Goal: Answer question/provide support: Share knowledge or assist other users

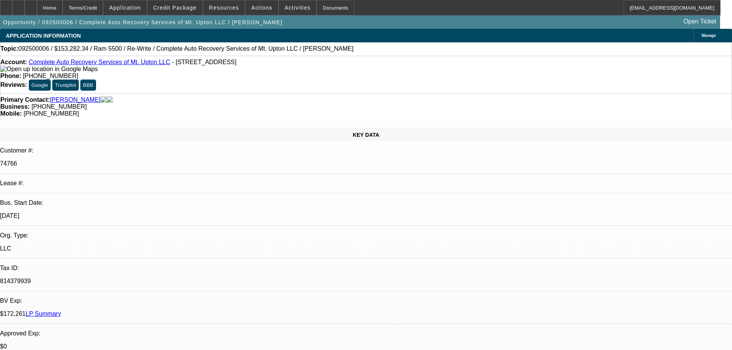
select select "0"
select select "2"
select select "0"
select select "6"
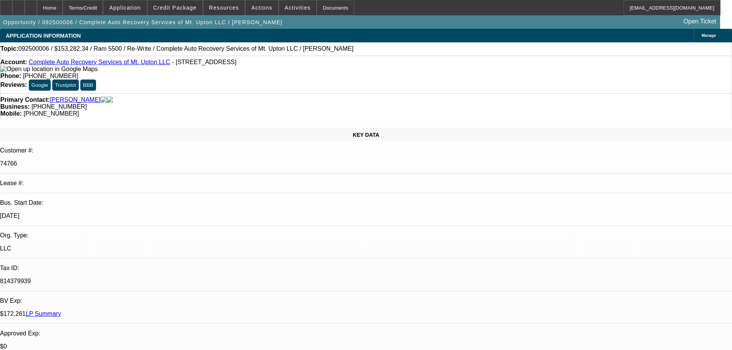
select select "0"
select select "2"
select select "0"
select select "6"
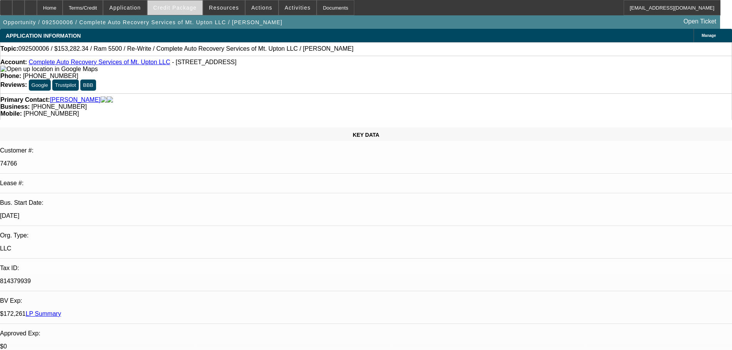
click at [189, 7] on span "Credit Package" at bounding box center [174, 8] width 43 height 6
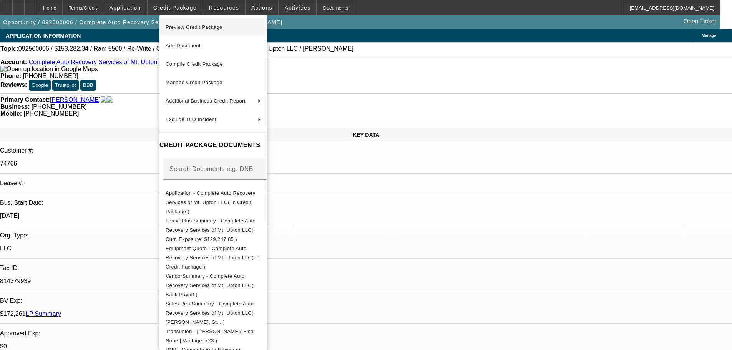
click at [199, 25] on span "Preview Credit Package" at bounding box center [194, 27] width 57 height 6
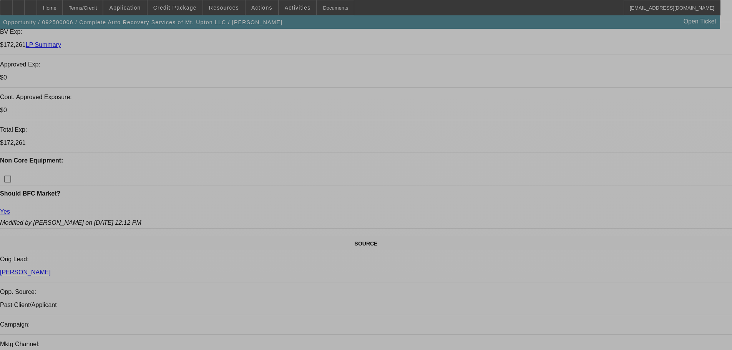
select select "0"
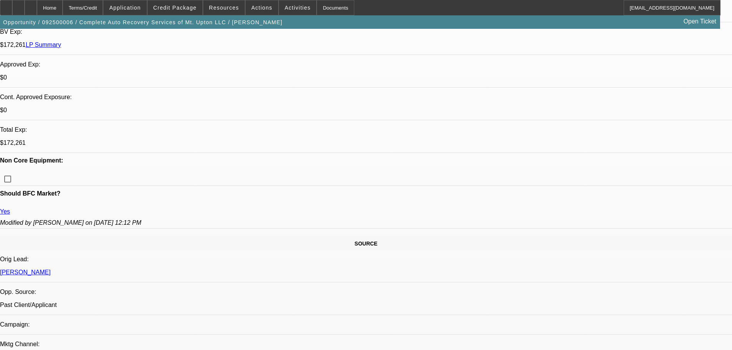
select select "0"
select select "2"
select select "0"
select select "6"
select select "0"
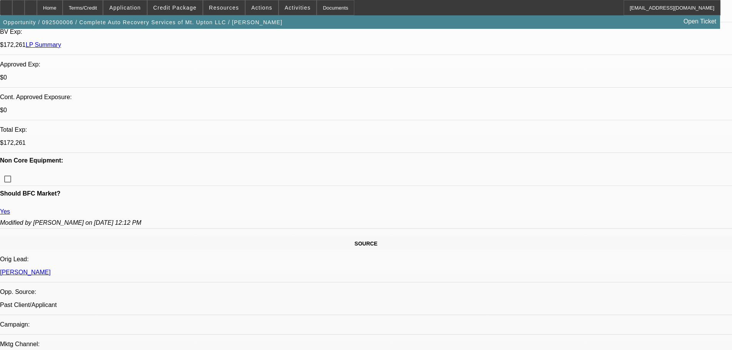
select select "0"
select select "2"
select select "0"
select select "6"
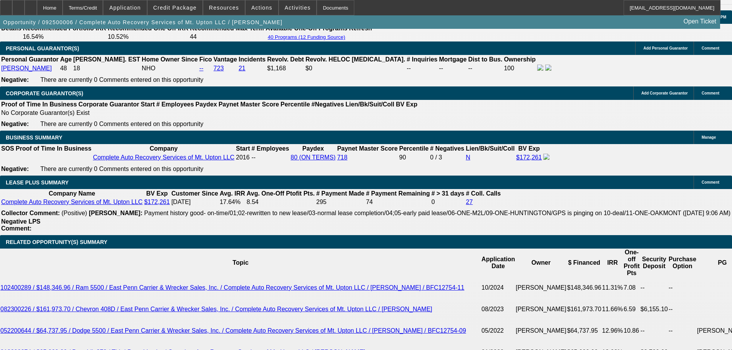
scroll to position [1035, 0]
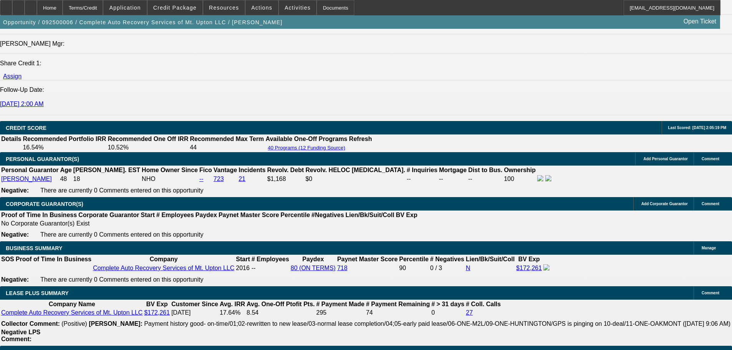
click at [186, 6] on span "Credit Package" at bounding box center [174, 8] width 43 height 6
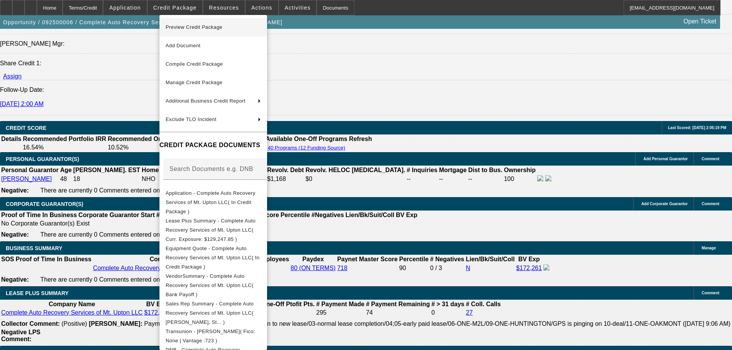
click at [191, 25] on span "Preview Credit Package" at bounding box center [194, 27] width 57 height 6
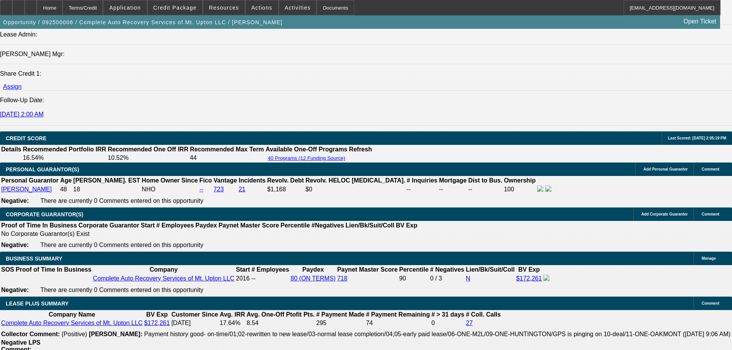
scroll to position [958, 0]
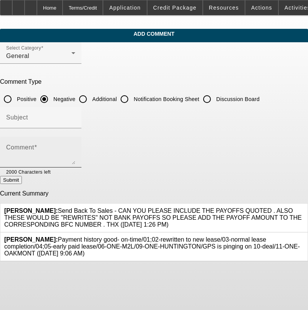
click at [34, 148] on mat-label "Comment" at bounding box center [20, 147] width 28 height 7
click at [41, 148] on textarea "Comment" at bounding box center [40, 155] width 69 height 18
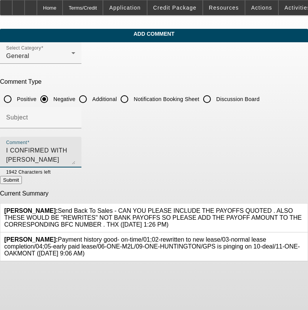
click at [75, 150] on textarea "I CONFIRMED WITH MAYURI THAT THE SD ON 07 WAS CREDITED" at bounding box center [40, 155] width 69 height 18
click at [67, 160] on textarea "I CONFIRMED WITH MAYURI THAT THE SD ON #10 WAS CREDITED AS NOTED HOWEVER THE SD…" at bounding box center [40, 155] width 69 height 18
click at [75, 151] on textarea "I CONFIRMED WITH MAYURI THAT THE SD ON #10 WAS CREDITED AS NOTED HOWEVER THE SD…" at bounding box center [40, 155] width 69 height 18
click at [44, 159] on textarea "I CONFIRMED WITH MAYURI THAT THE SD ON #10 WAS CREDITED AS NOTED HOWEVER THE SD…" at bounding box center [40, 155] width 69 height 18
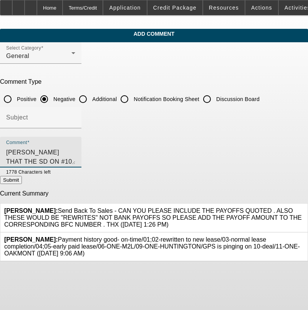
click at [75, 158] on textarea "I CONFIRMED WITH MAYURI THAT THE SD ON #10 WAS CREDITED AS NOTED HOWEVER THE SD…" at bounding box center [40, 155] width 69 height 18
type textarea "I CONFIRMED WITH MAYURI THAT THE SD ON #10 WAS CREDITED AS NOTED HOWEVER THE SD…"
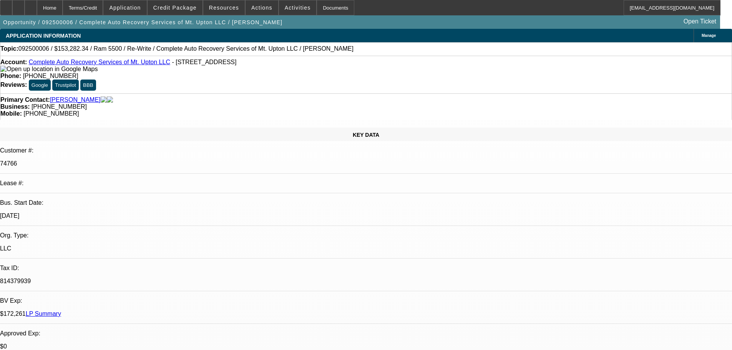
select select "0"
select select "2"
select select "0"
select select "6"
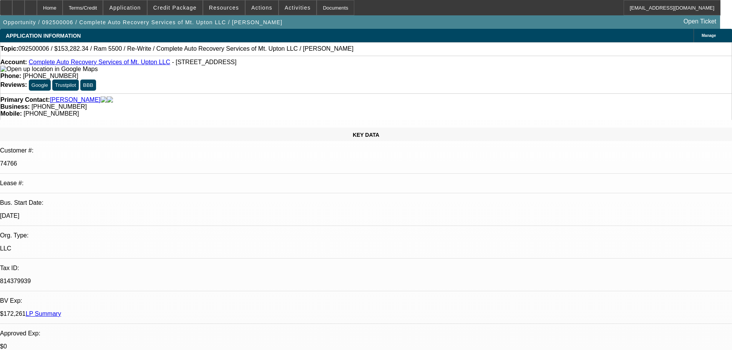
select select "0"
select select "2"
select select "0"
select select "6"
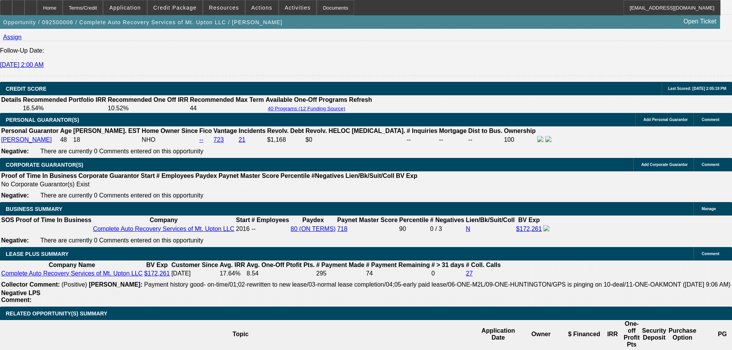
scroll to position [922, 0]
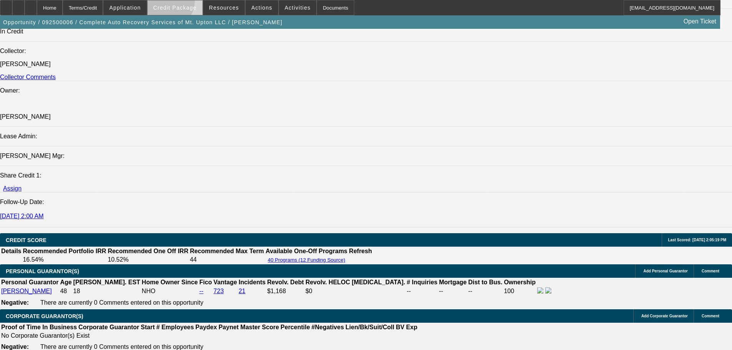
click at [178, 3] on span at bounding box center [175, 7] width 55 height 18
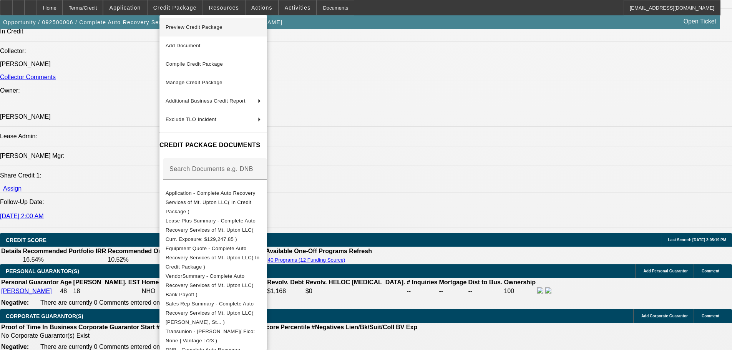
click at [208, 27] on span "Preview Credit Package" at bounding box center [194, 27] width 57 height 6
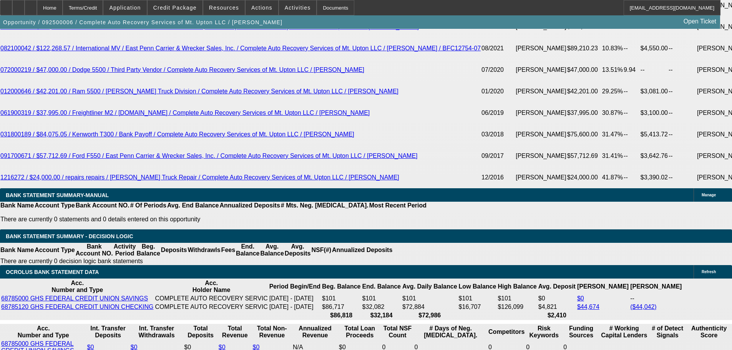
scroll to position [1655, 0]
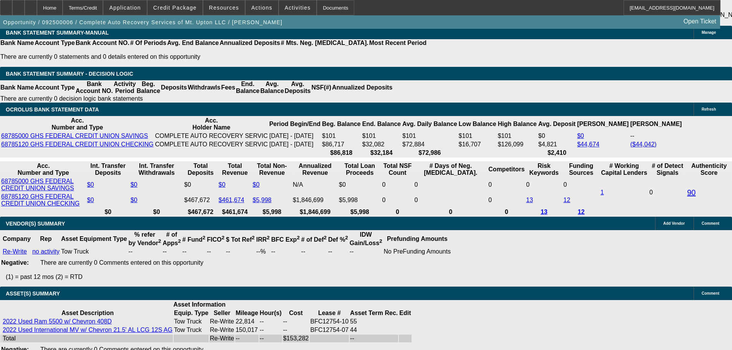
select select "6"
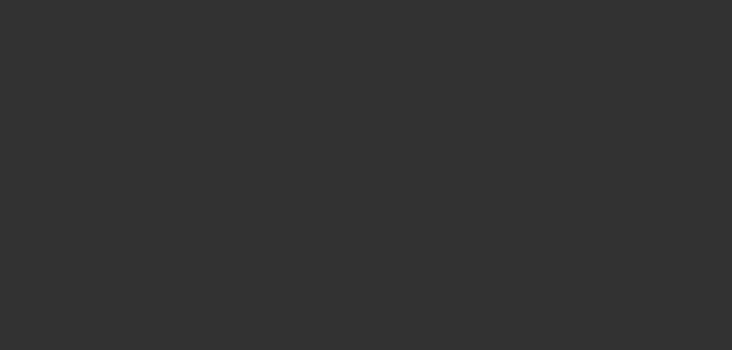
scroll to position [0, 0]
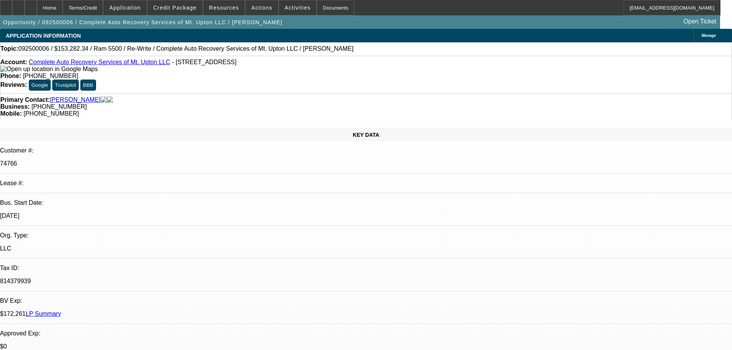
click at [173, 5] on span "Credit Package" at bounding box center [174, 8] width 43 height 6
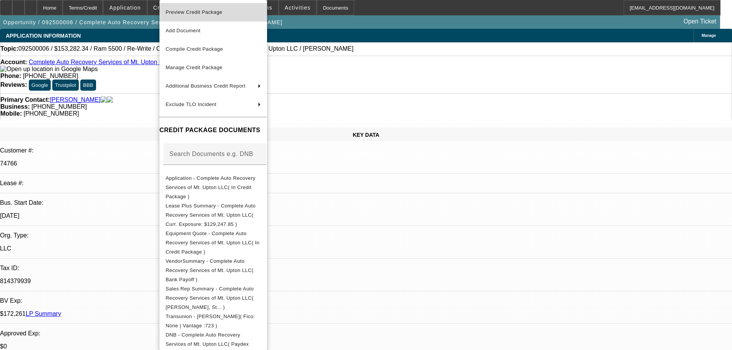
click at [189, 11] on span "Preview Credit Package" at bounding box center [194, 12] width 57 height 6
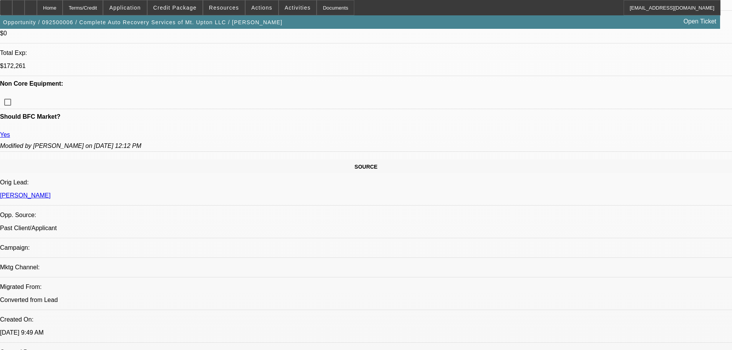
scroll to position [38, 0]
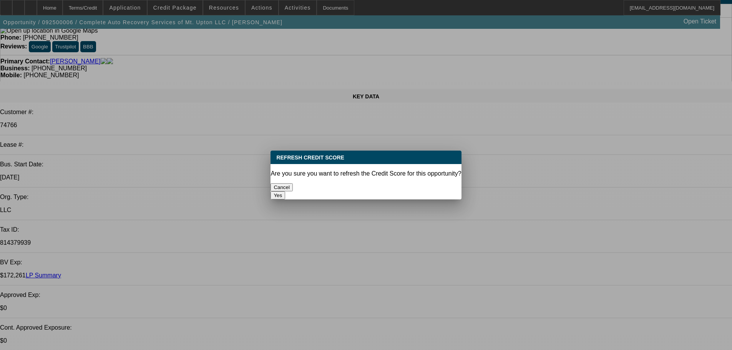
scroll to position [0, 0]
click at [285, 191] on button "Yes" at bounding box center [278, 195] width 15 height 8
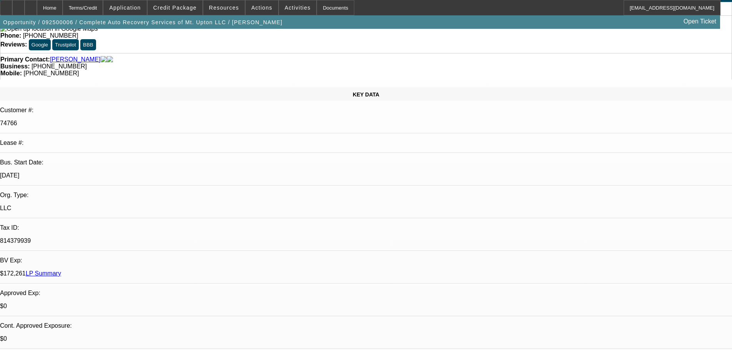
scroll to position [38, 0]
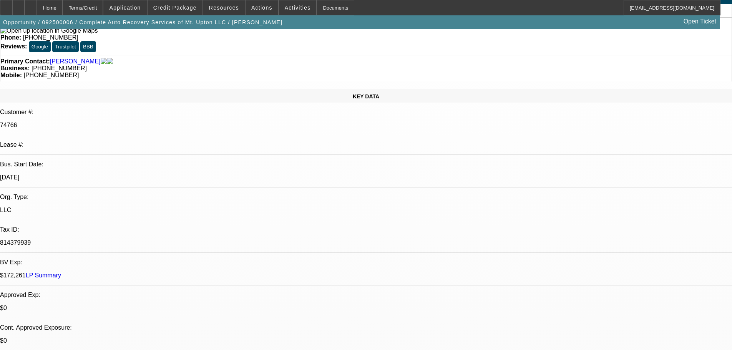
type textarea "HI STEPHANIE- THE NUMBERS ARE OFF BY ABOUT $30,000 AS PER THE PAYOFF THE UPGRAD…"
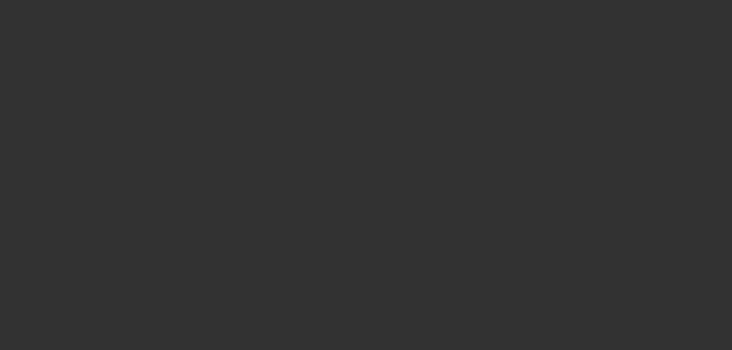
scroll to position [0, 0]
select select "0"
select select "2"
select select "0"
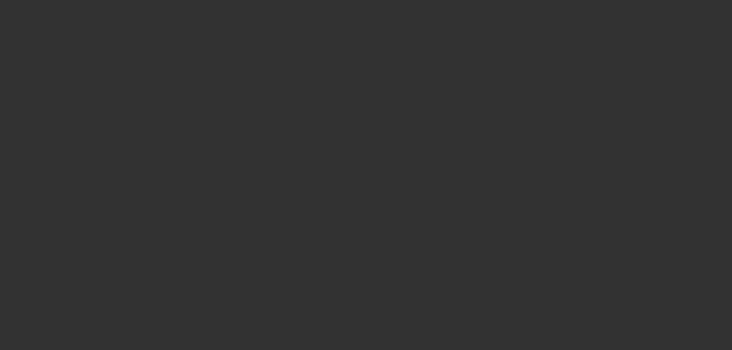
select select "6"
select select "0"
select select "2"
select select "0"
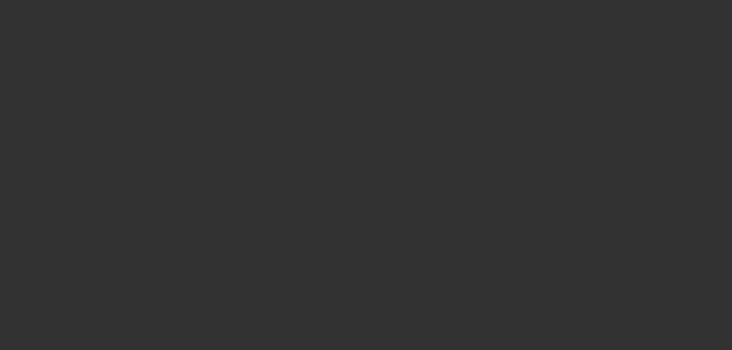
select select "6"
select select "0"
select select "2"
select select "0"
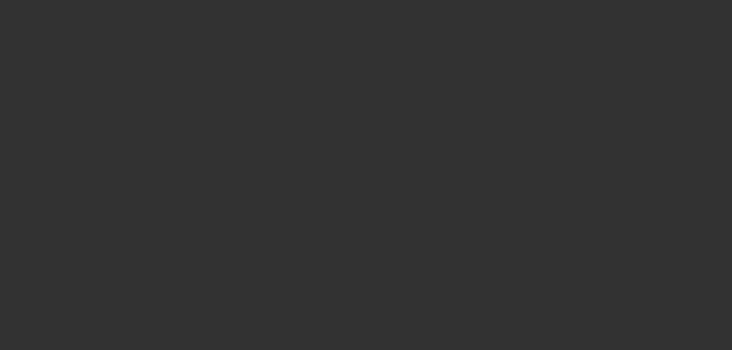
select select "6"
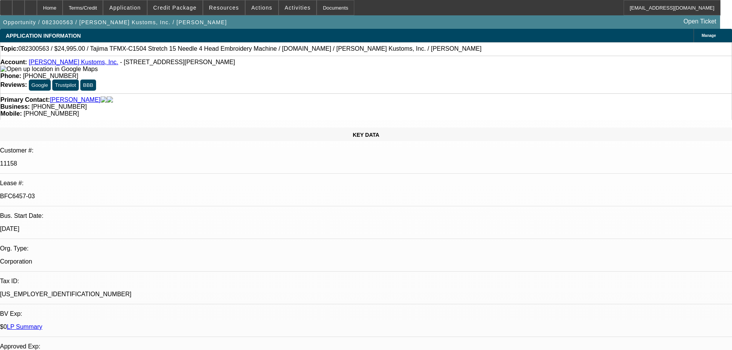
select select "0"
select select "2"
select select "0"
select select "2"
select select "0"
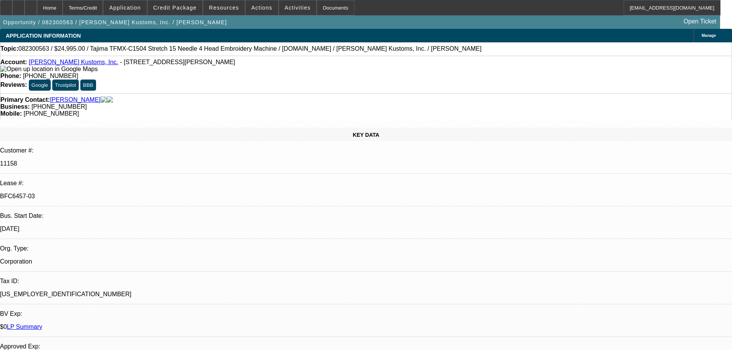
select select "2"
select select "0"
select select "2"
select select "0"
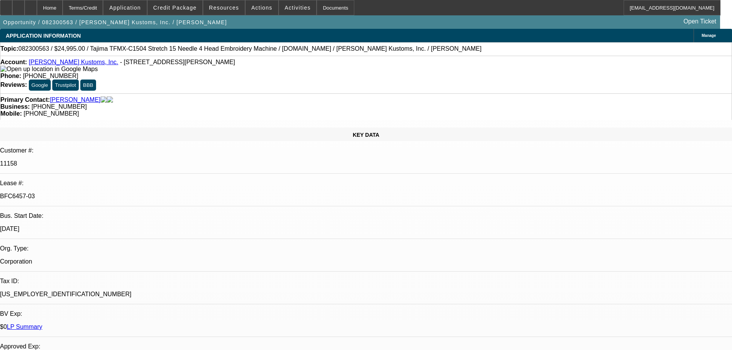
select select "2"
select select "0"
select select "2"
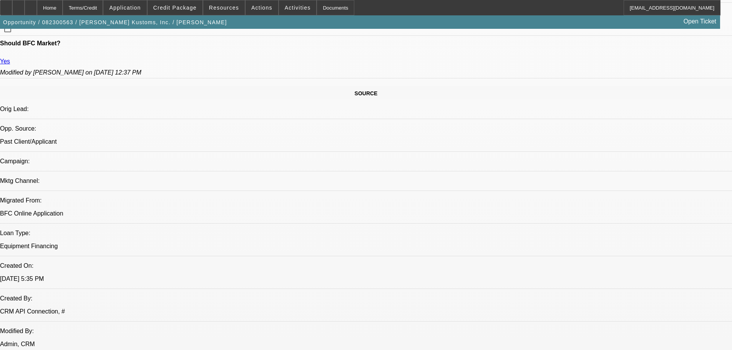
scroll to position [423, 0]
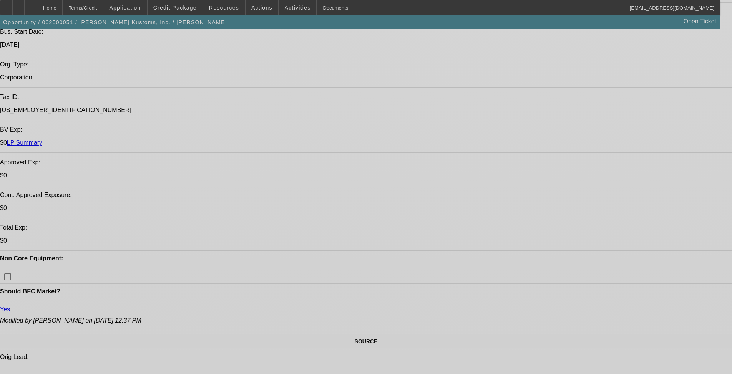
select select "0"
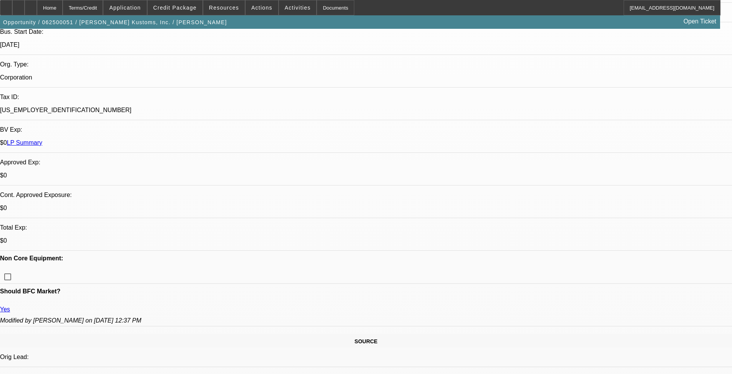
select select "2"
select select "0"
select select "9"
select select "0"
select select "2"
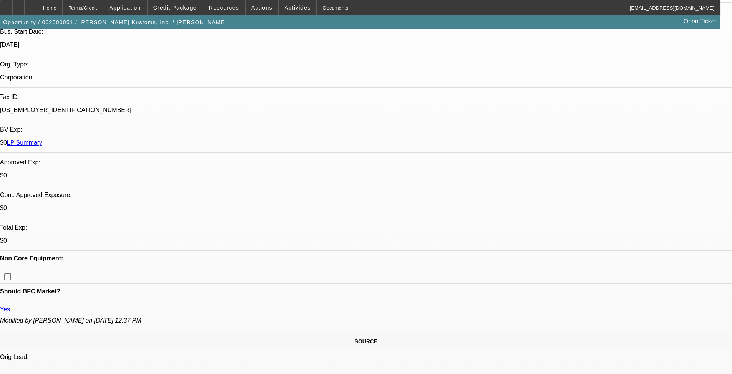
select select "0"
select select "9"
select select "0"
select select "2"
select select "0"
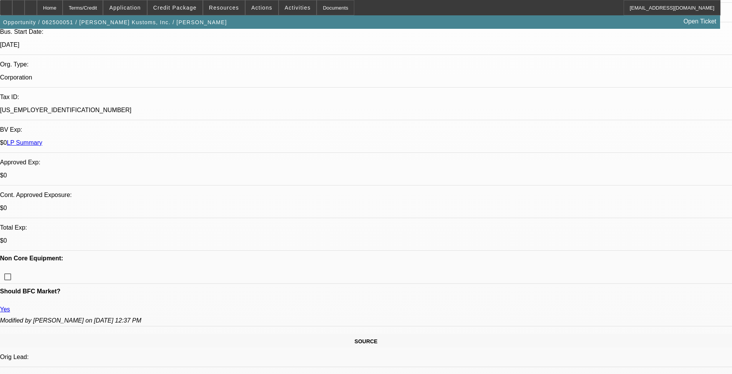
select select "9"
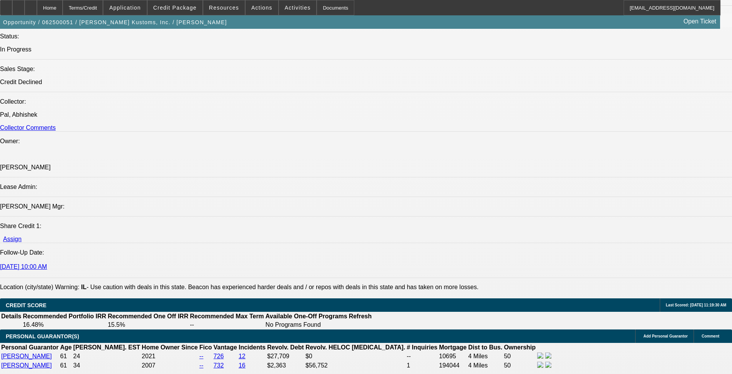
scroll to position [38, 0]
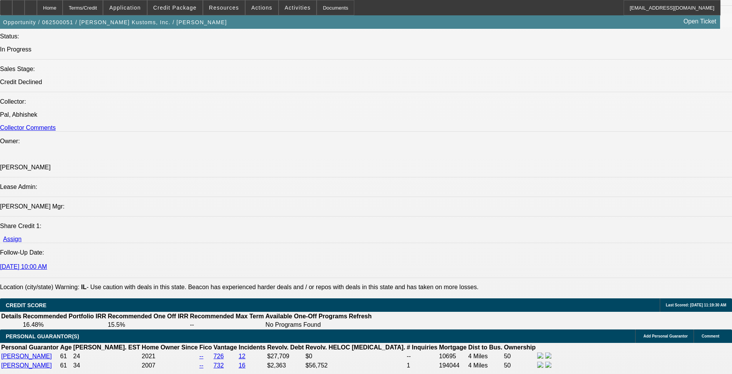
scroll to position [0, 0]
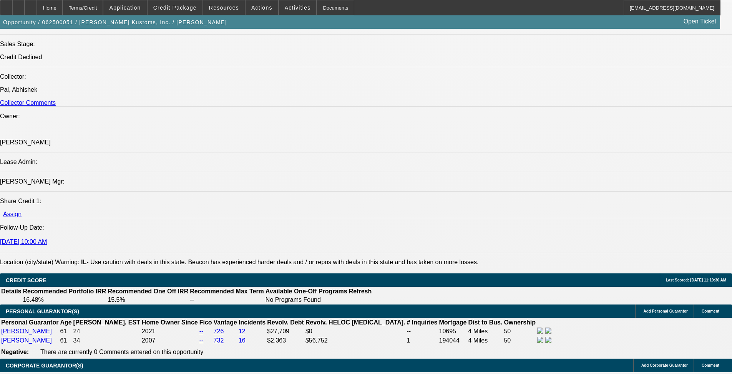
scroll to position [884, 0]
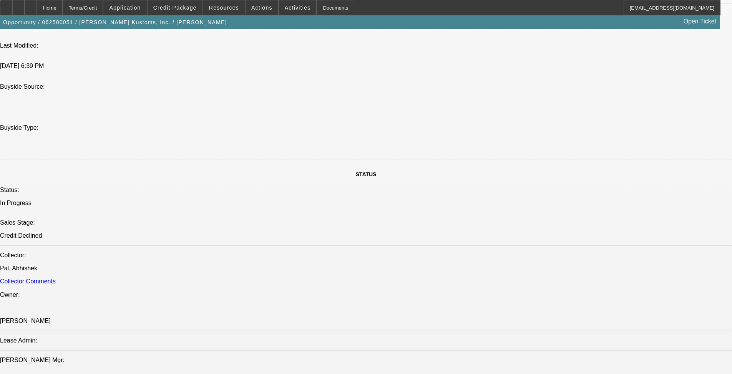
scroll to position [0, 0]
